Goal: Information Seeking & Learning: Learn about a topic

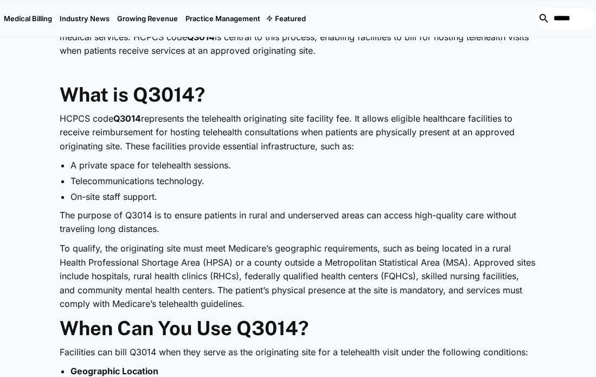
scroll to position [512, 0]
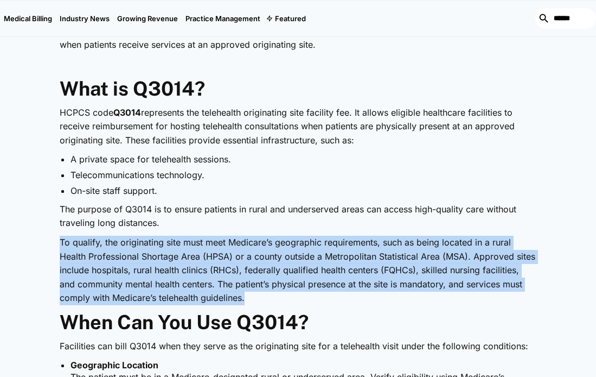
drag, startPoint x: 61, startPoint y: 240, endPoint x: 264, endPoint y: 309, distance: 213.8
copy p "To qualify, the originating site must meet Medicare’s geographic requirements, …"
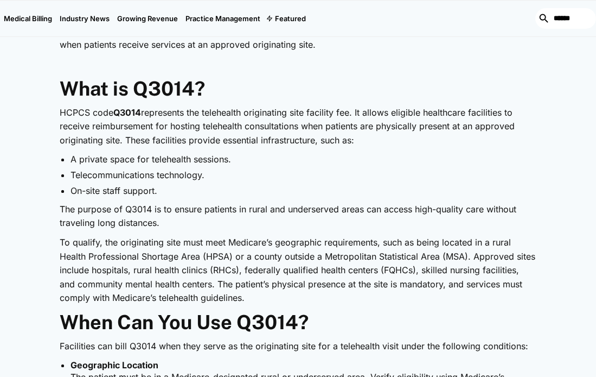
click at [60, 111] on p "HCPCS code Q3014 represents the telehealth originating site facility fee. It al…" at bounding box center [298, 127] width 477 height 42
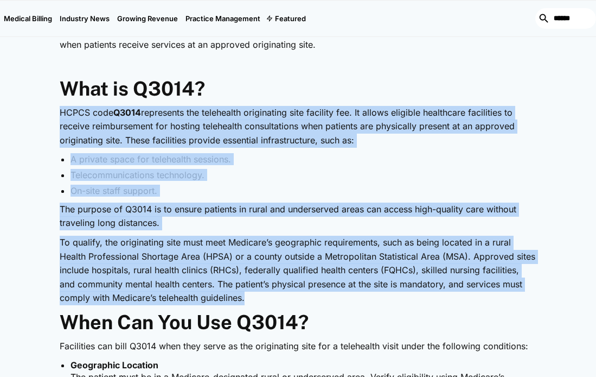
drag, startPoint x: 60, startPoint y: 110, endPoint x: 346, endPoint y: 301, distance: 343.5
copy div "LOREM ipsu D7123 sitametcon adi elitseddoe temporincid utla etdolore mag. Al en…"
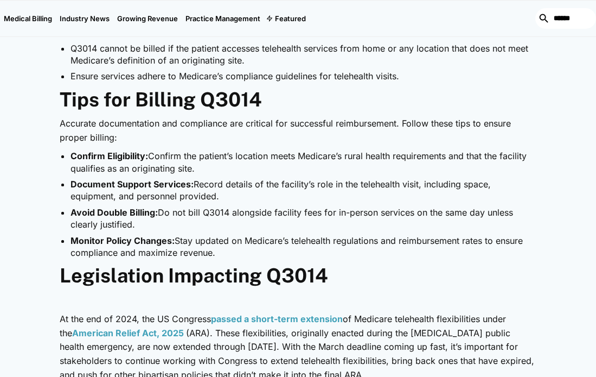
scroll to position [957, 0]
